Goal: Task Accomplishment & Management: Use online tool/utility

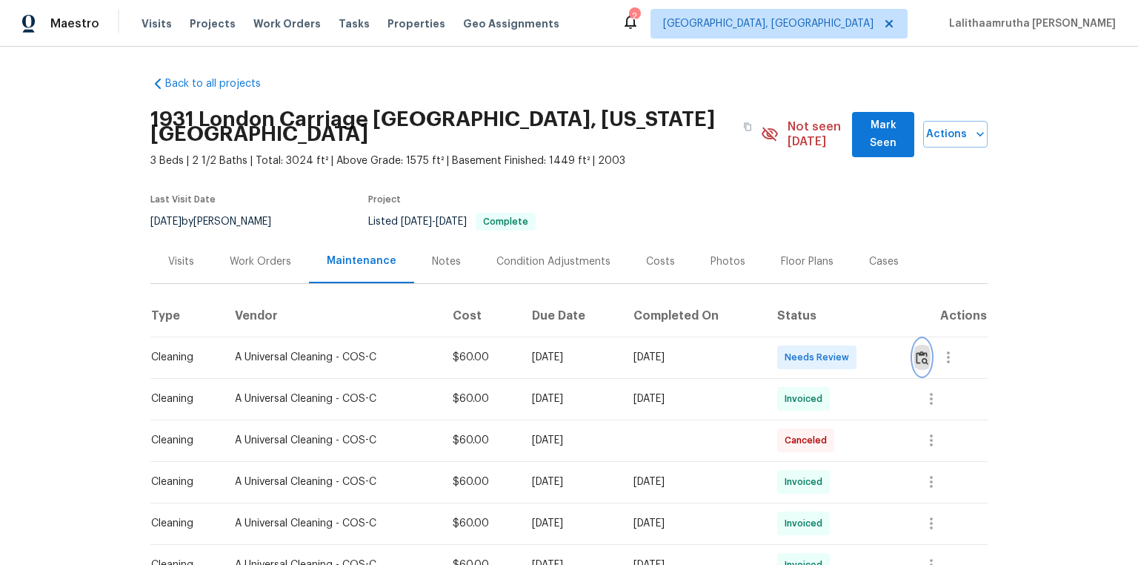
click at [809, 353] on img "button" at bounding box center [922, 357] width 13 height 14
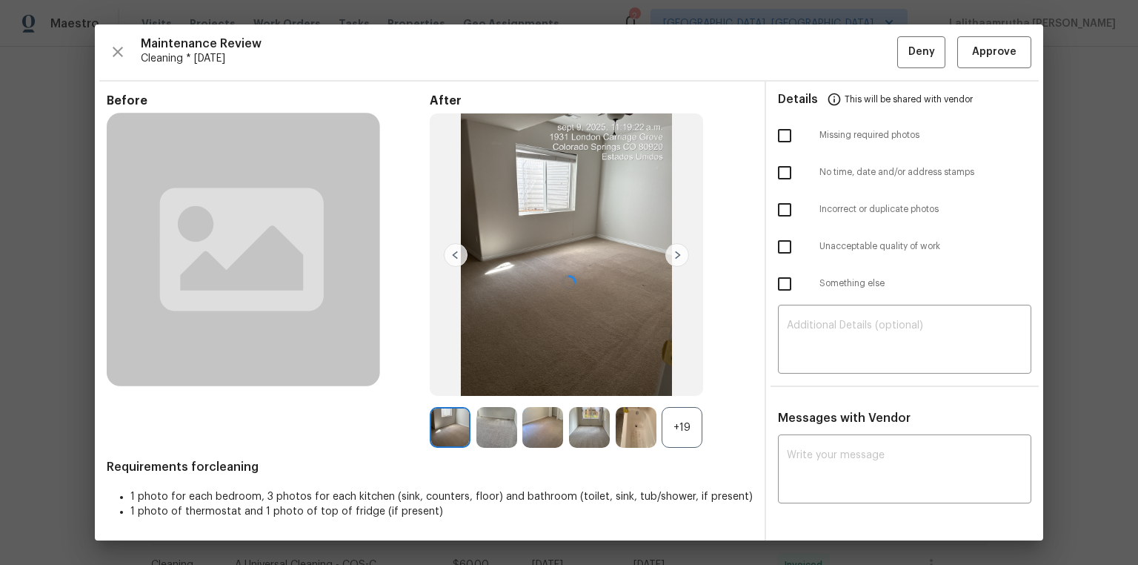
click at [809, 47] on div at bounding box center [569, 282] width 948 height 516
click at [809, 50] on span "Approve" at bounding box center [994, 51] width 44 height 19
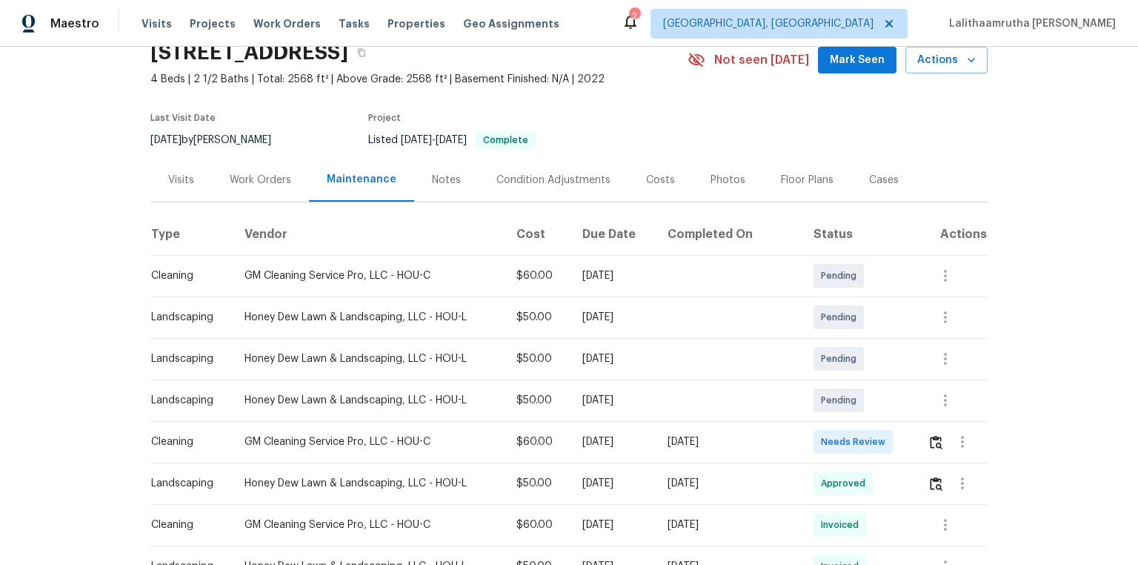
scroll to position [178, 0]
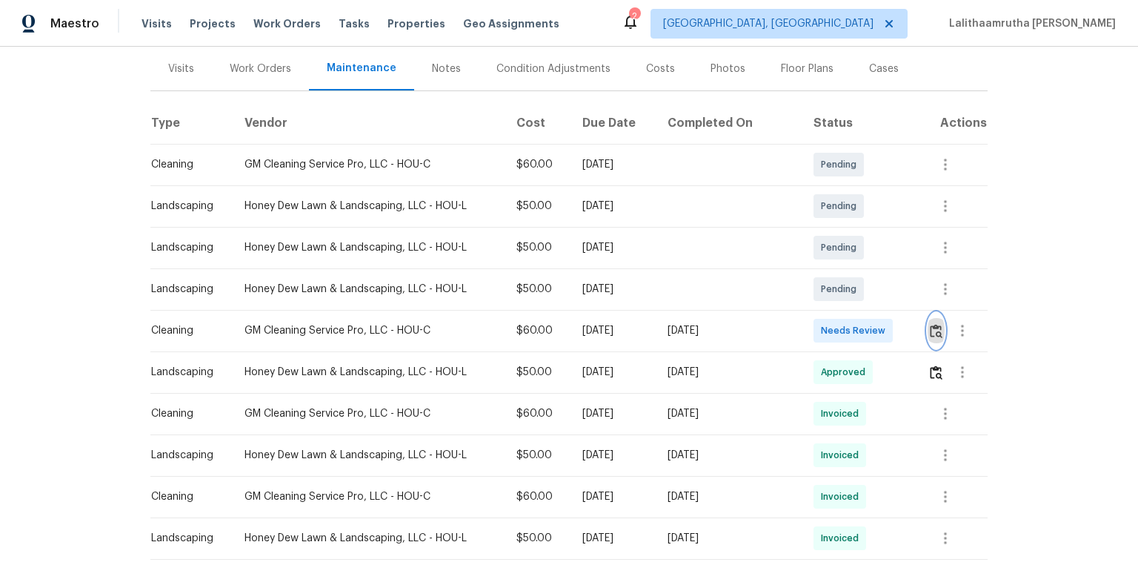
click at [809, 321] on button "button" at bounding box center [936, 331] width 17 height 36
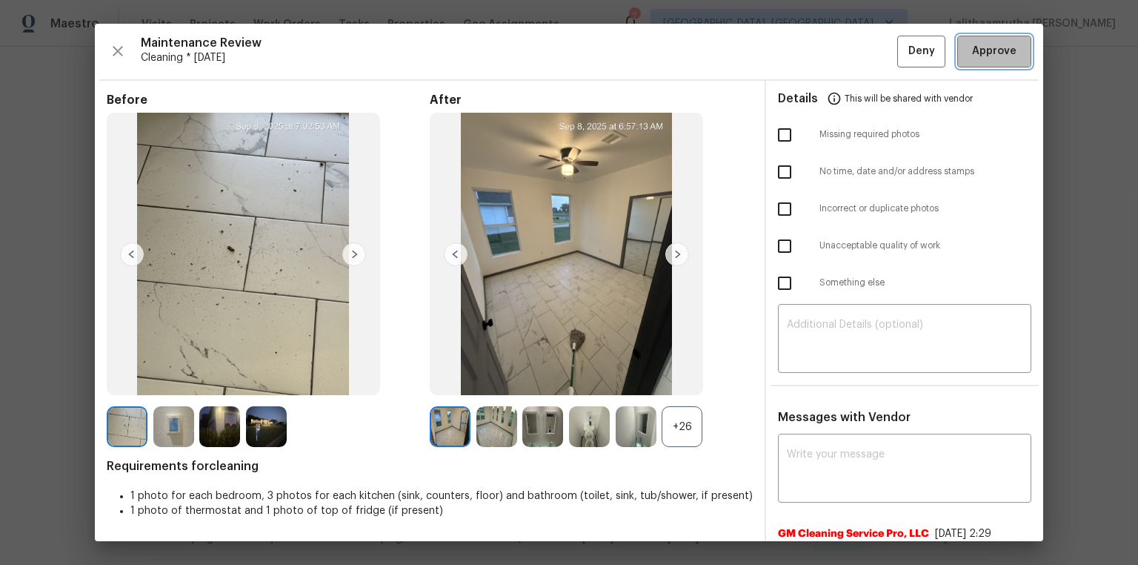
click at [809, 44] on span "Approve" at bounding box center [994, 51] width 44 height 19
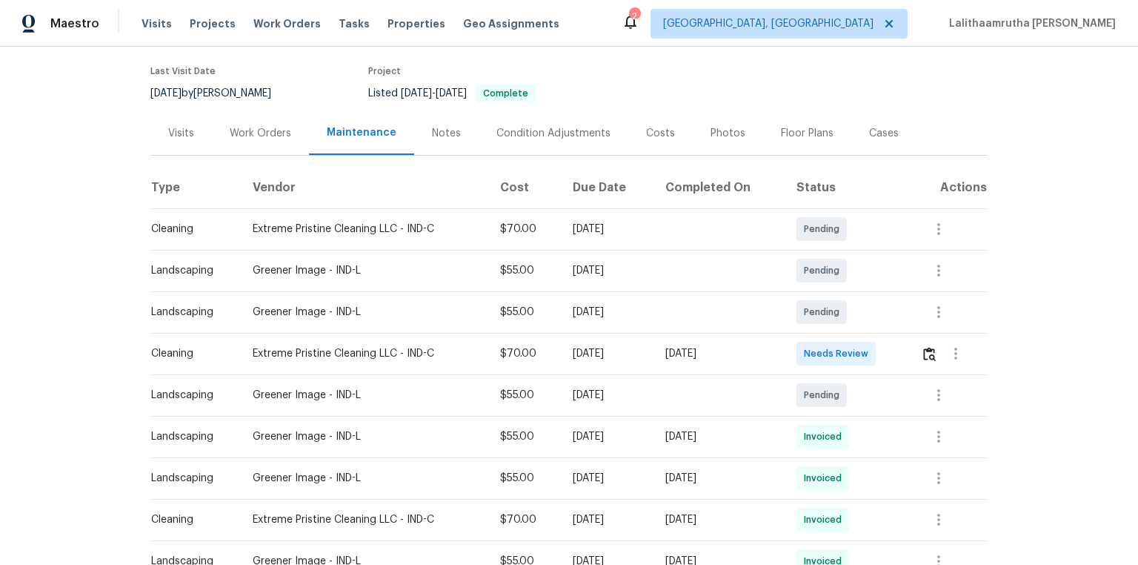
scroll to position [119, 0]
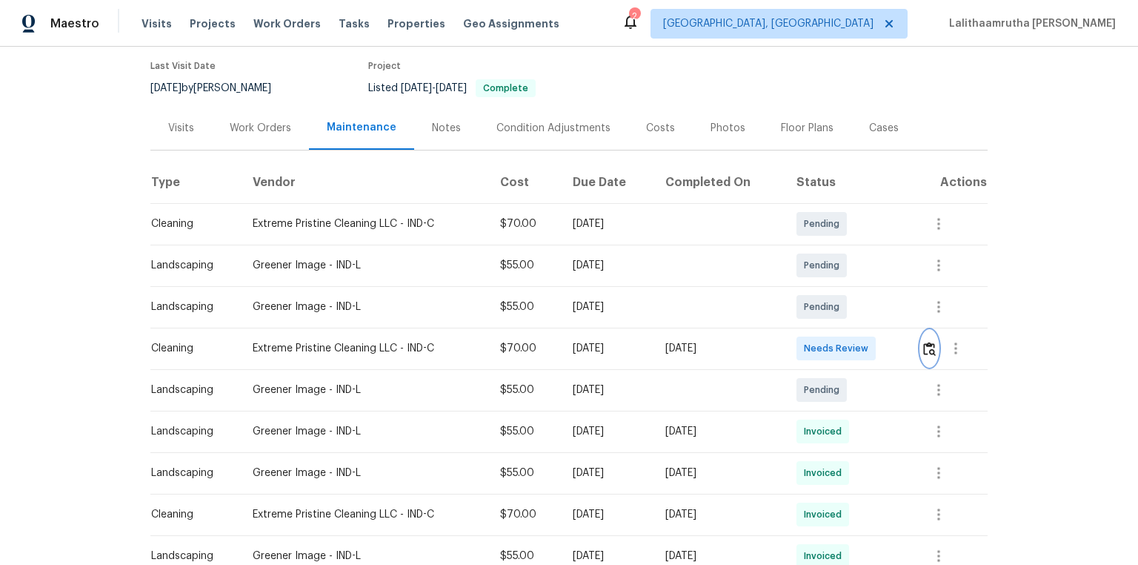
click at [809, 348] on img "button" at bounding box center [929, 349] width 13 height 14
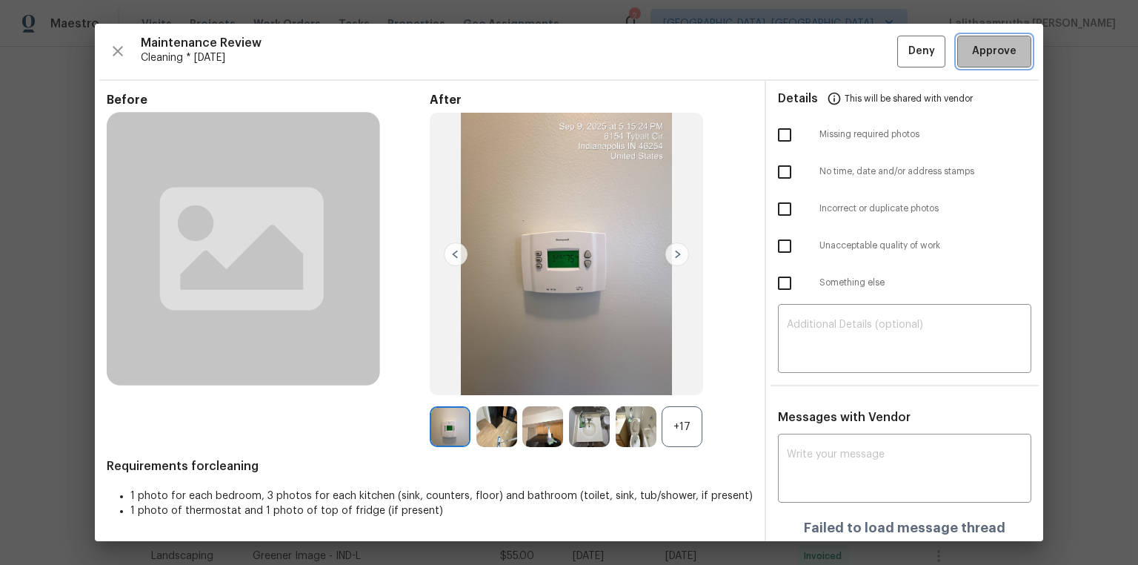
click at [809, 46] on span "Approve" at bounding box center [994, 51] width 44 height 19
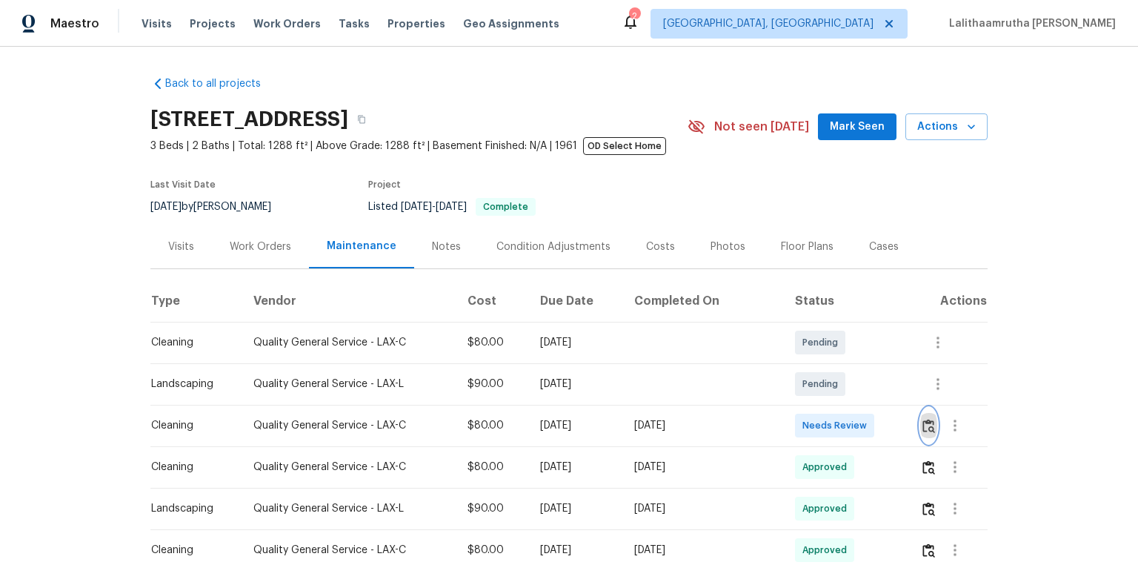
click at [809, 379] on img "button" at bounding box center [929, 426] width 13 height 14
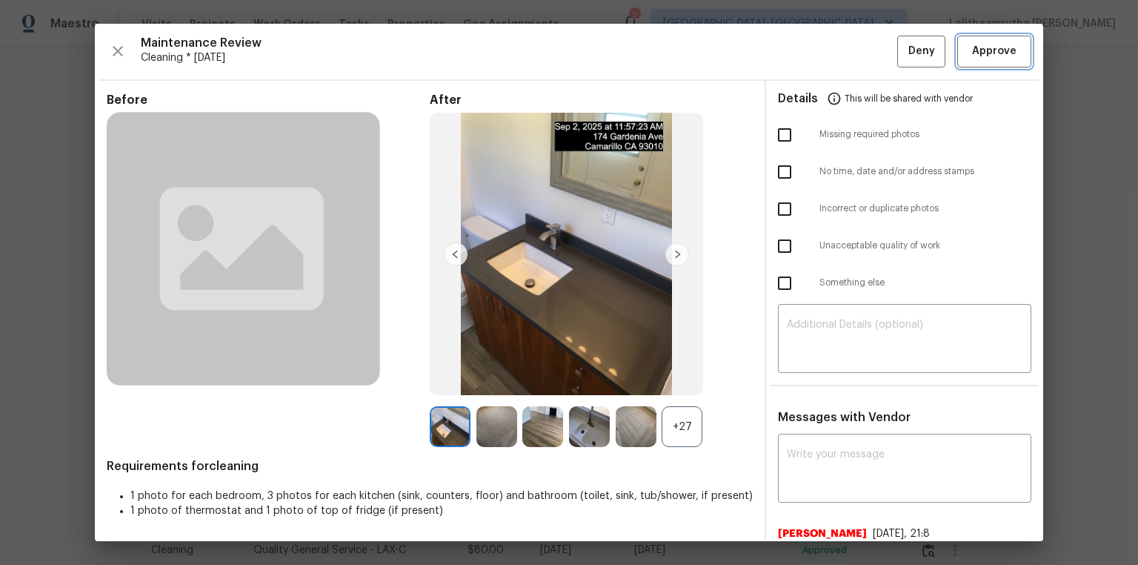
click at [809, 53] on span "Approve" at bounding box center [994, 51] width 44 height 19
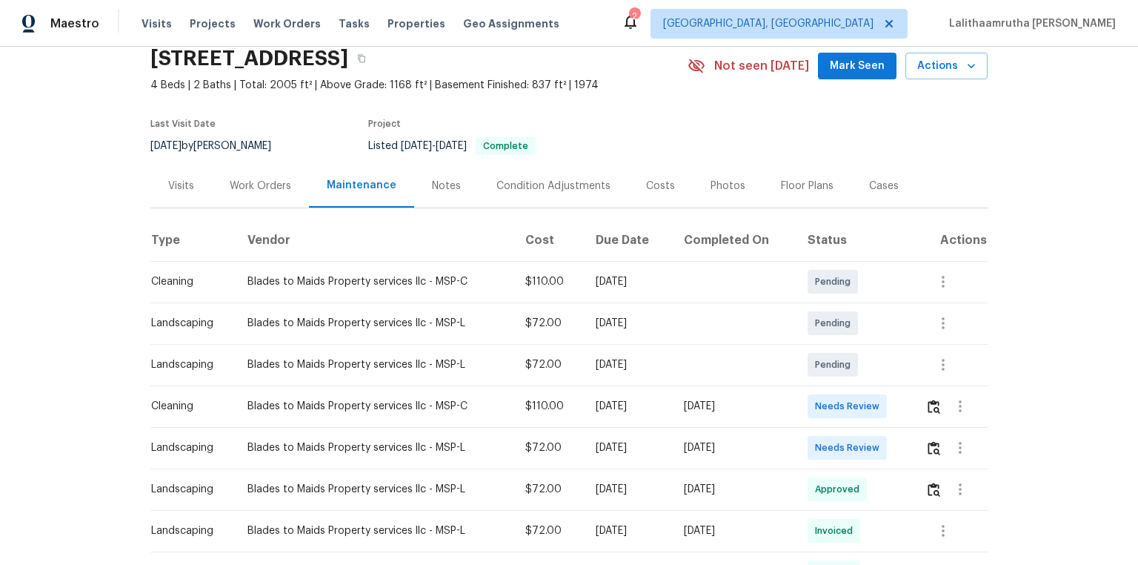
scroll to position [119, 0]
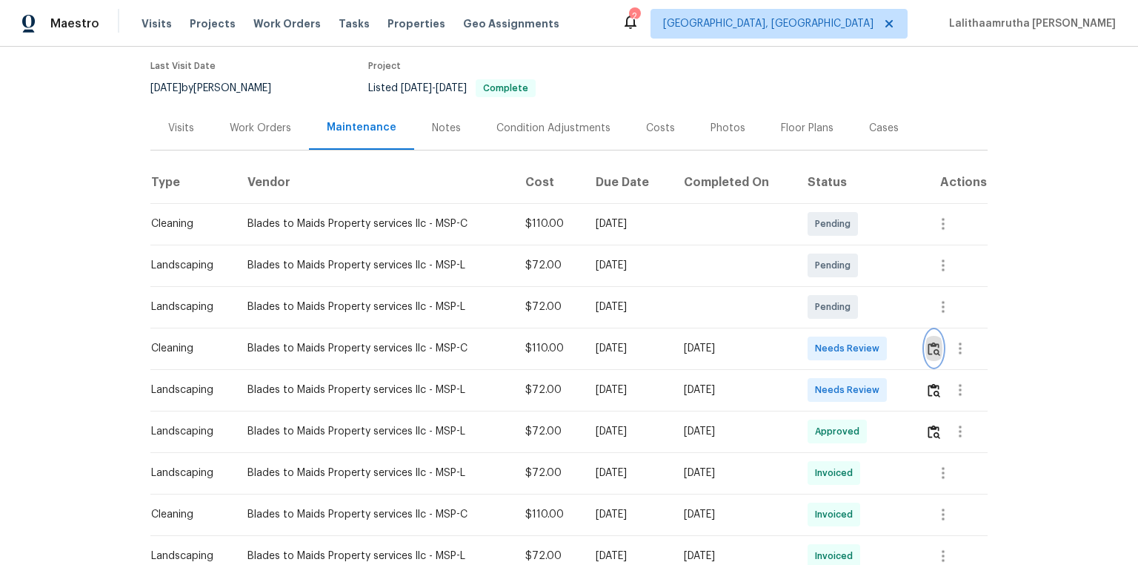
click at [809, 353] on img "button" at bounding box center [934, 349] width 13 height 14
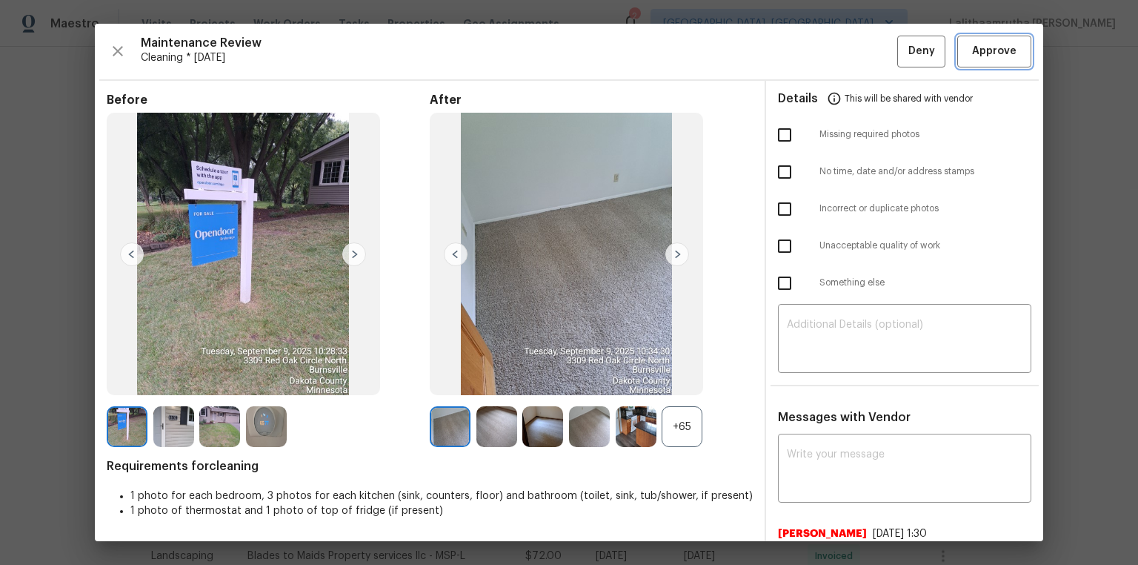
click at [809, 45] on span "Approve" at bounding box center [994, 51] width 44 height 19
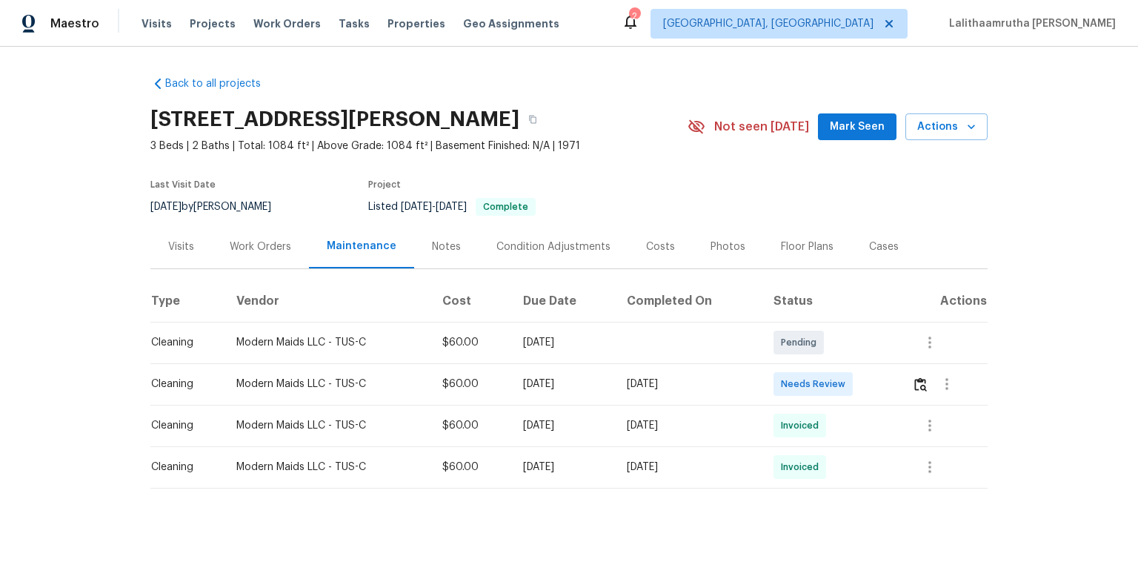
click at [809, 375] on button "button" at bounding box center [920, 384] width 17 height 36
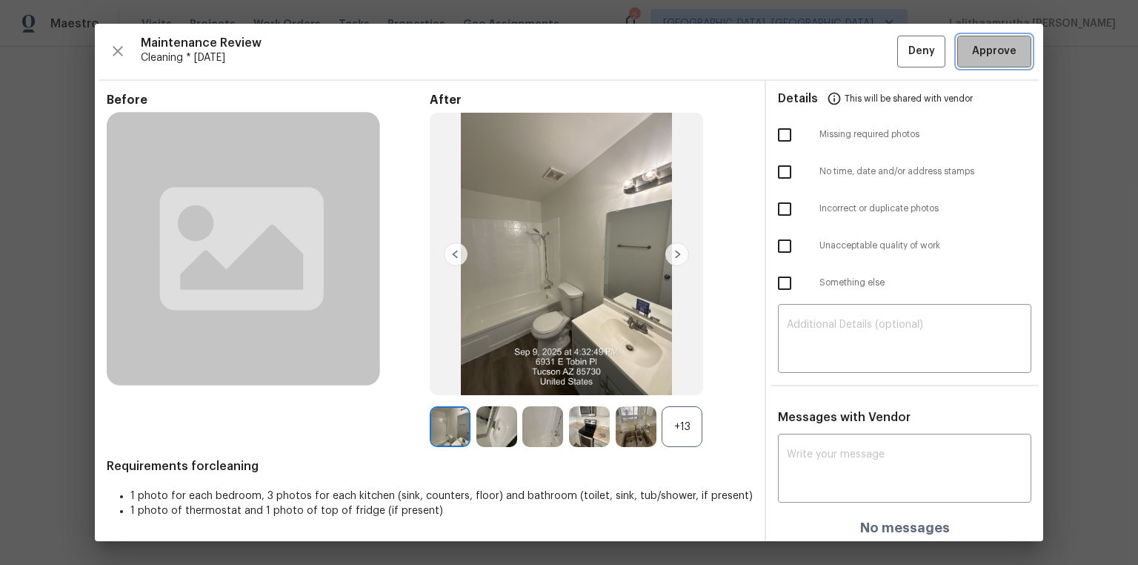
click at [809, 44] on span "Approve" at bounding box center [994, 51] width 44 height 19
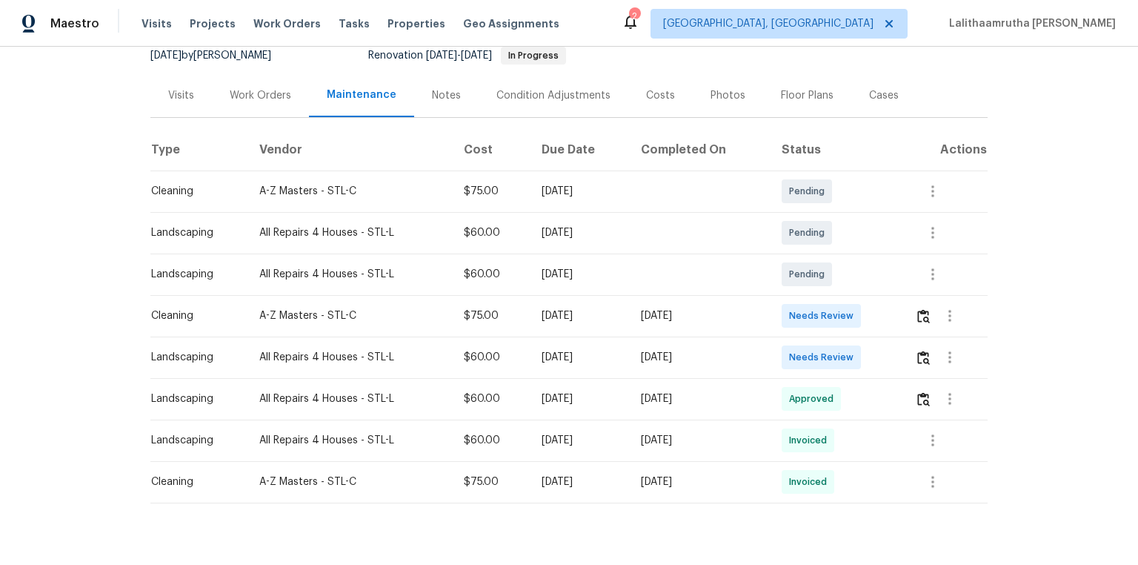
scroll to position [178, 0]
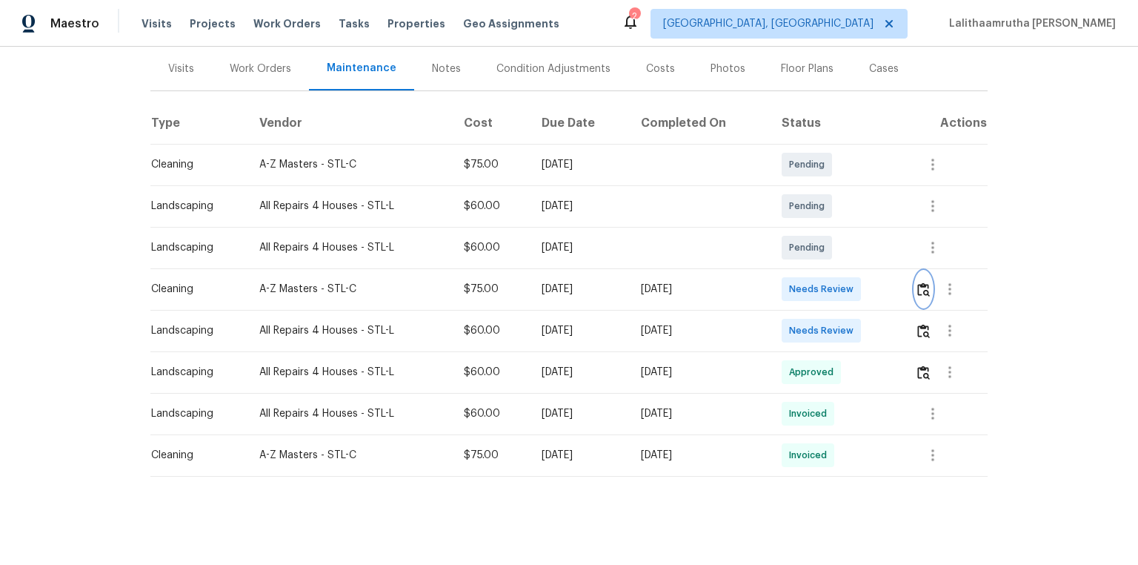
click at [809, 285] on img "button" at bounding box center [923, 289] width 13 height 14
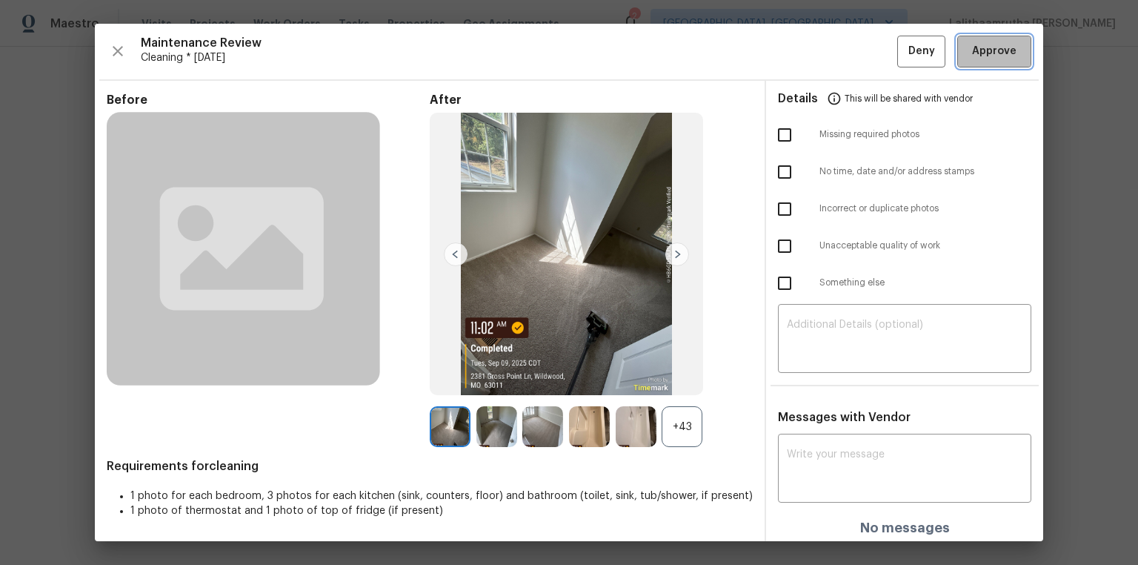
click at [809, 55] on span "Approve" at bounding box center [994, 51] width 44 height 19
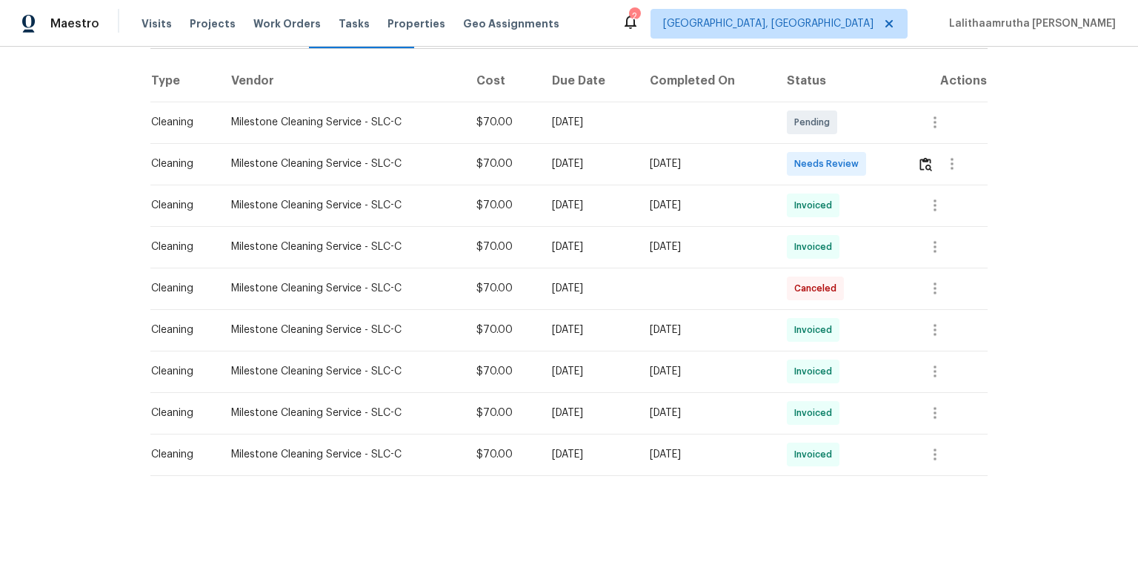
scroll to position [228, 0]
click at [809, 157] on img "button" at bounding box center [926, 164] width 13 height 14
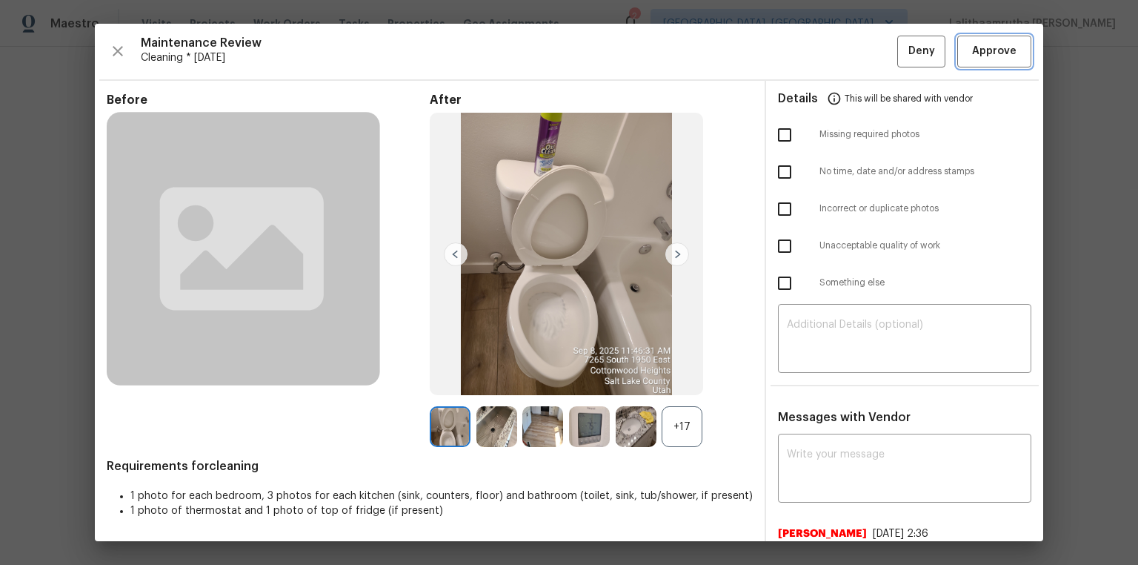
click at [809, 50] on span "Approve" at bounding box center [994, 51] width 44 height 19
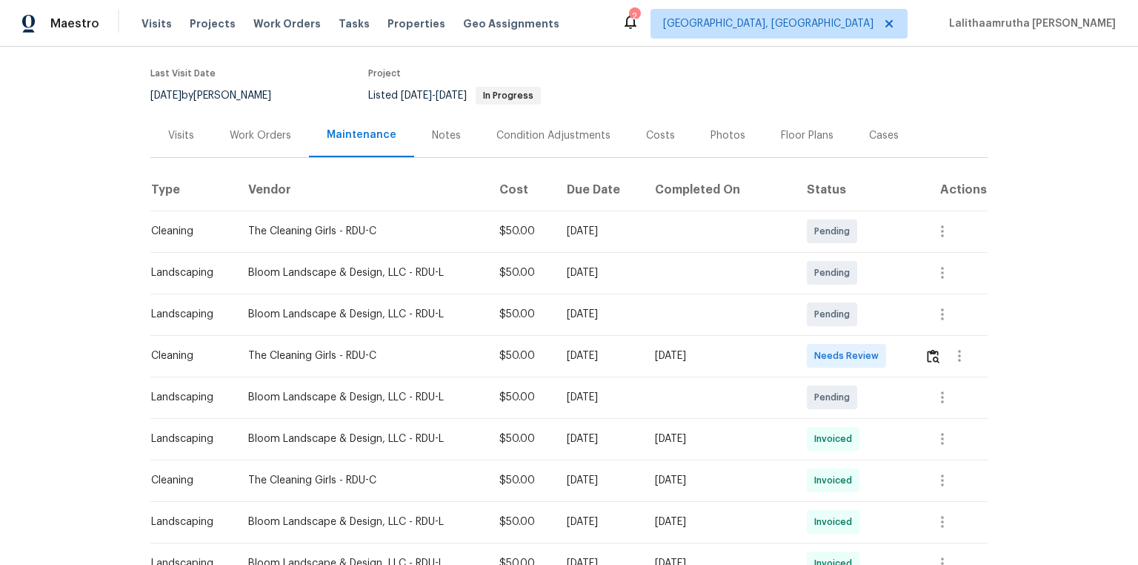
scroll to position [119, 0]
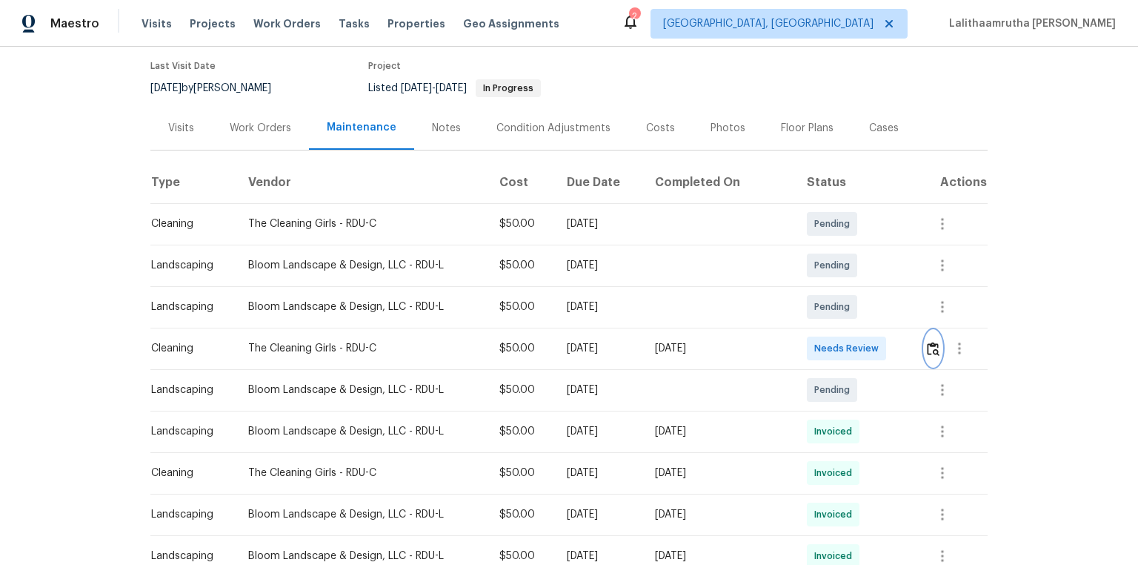
click at [809, 353] on img "button" at bounding box center [933, 349] width 13 height 14
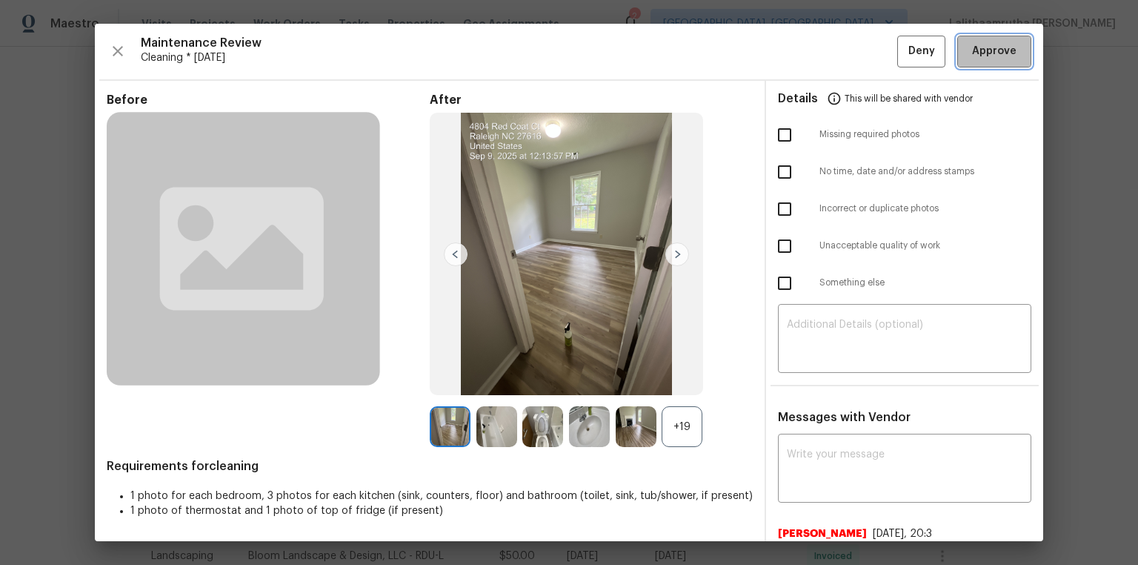
click at [809, 53] on span "Approve" at bounding box center [994, 51] width 44 height 19
